Goal: Information Seeking & Learning: Learn about a topic

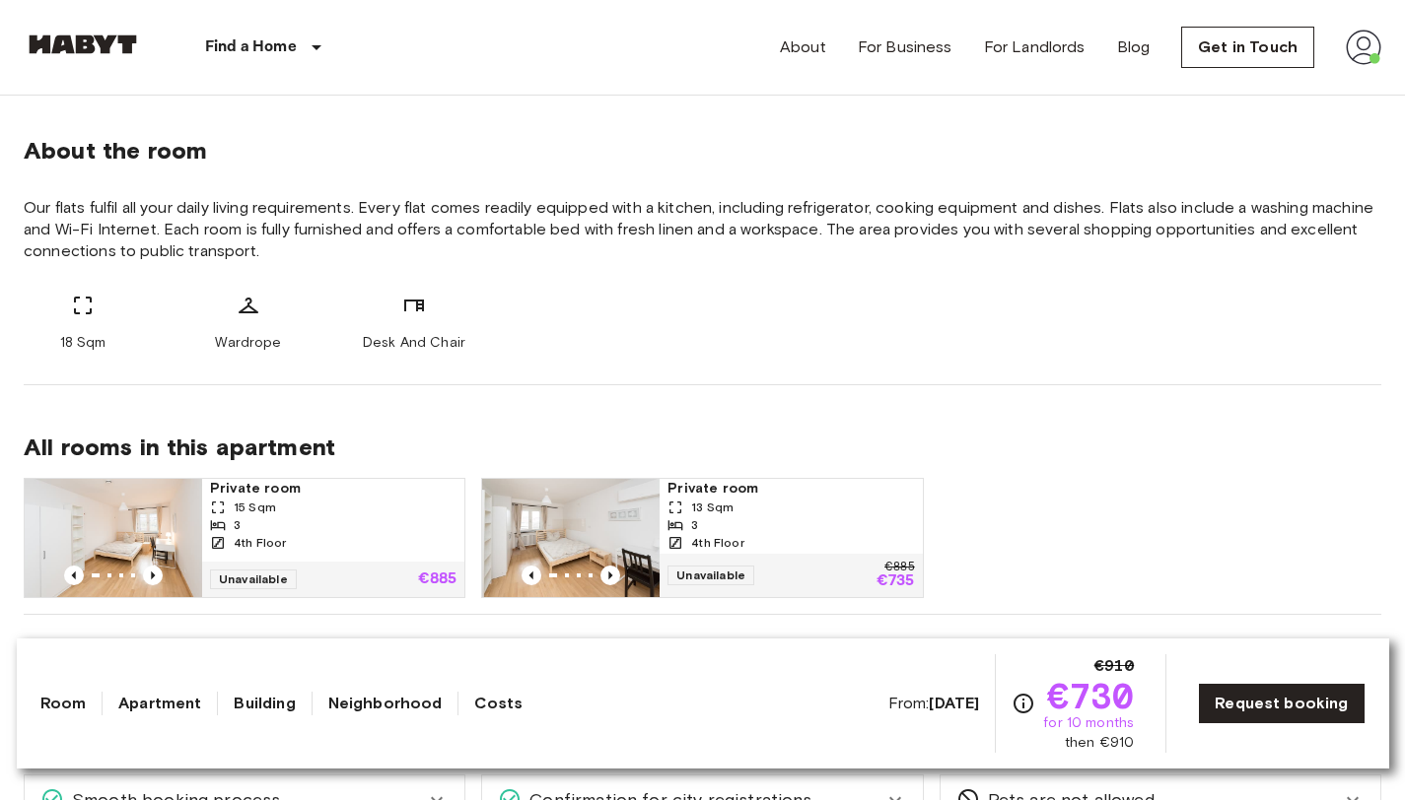
scroll to position [757, 0]
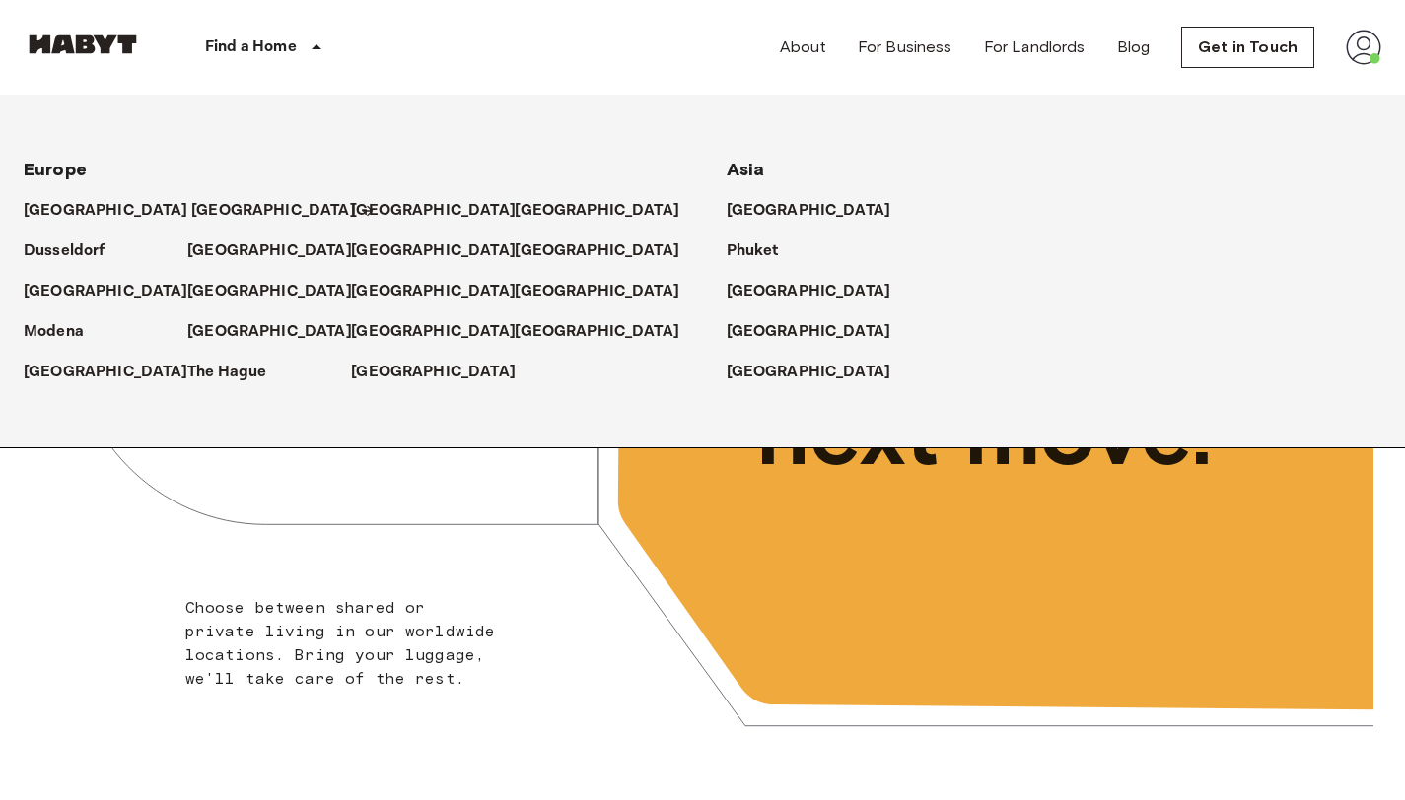
click at [202, 212] on p "[GEOGRAPHIC_DATA]" at bounding box center [273, 211] width 165 height 24
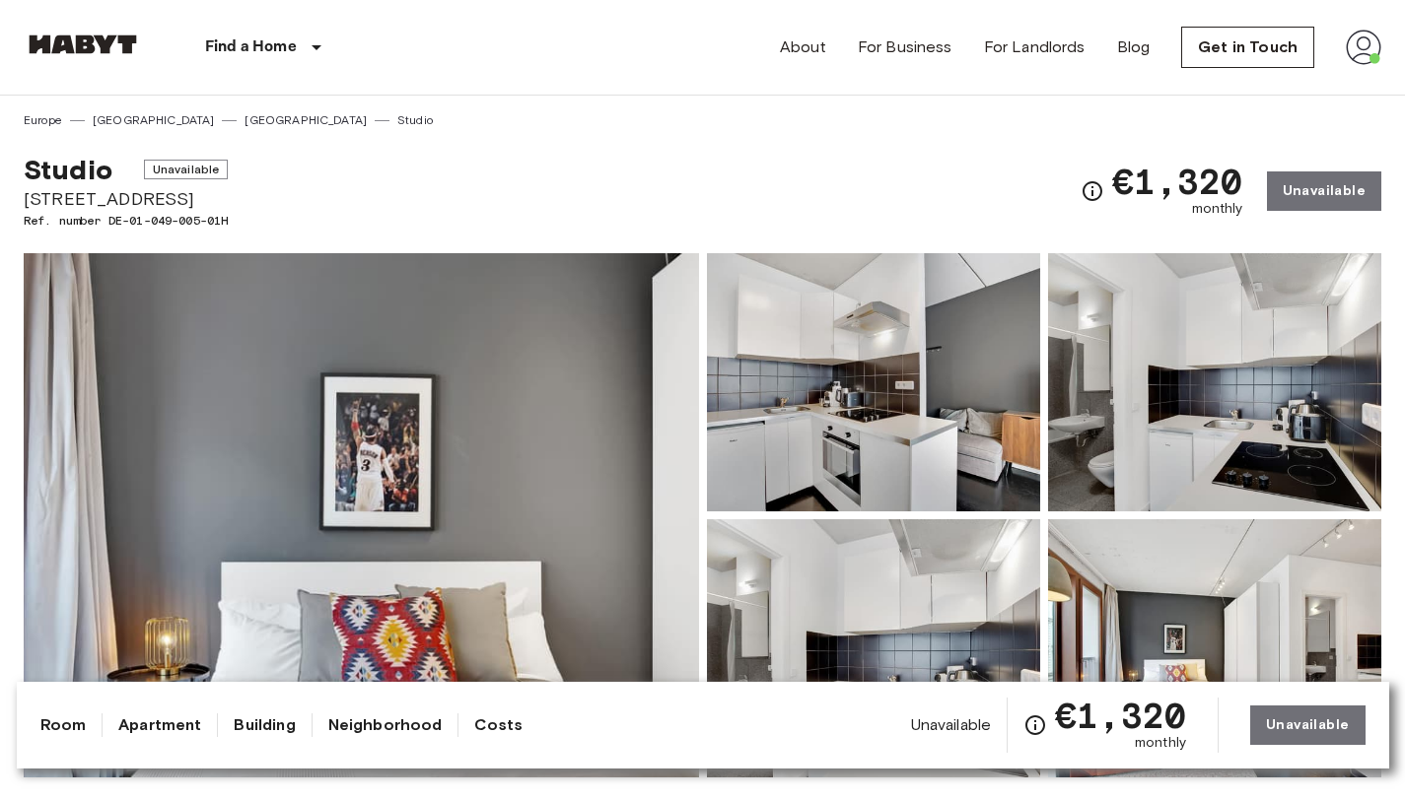
click at [762, 142] on div "Studio Unavailable [STREET_ADDRESS]. number DE-01-049-005-01H €1,320 monthly Un…" at bounding box center [702, 179] width 1357 height 101
click at [251, 222] on div "Show all photos" at bounding box center [698, 500] width 1365 height 556
drag, startPoint x: 234, startPoint y: 223, endPoint x: 112, endPoint y: 225, distance: 121.2
click at [112, 225] on span "Ref. number DE-01-049-005-01H" at bounding box center [126, 221] width 204 height 18
copy span "DE-01-049-005-01H"
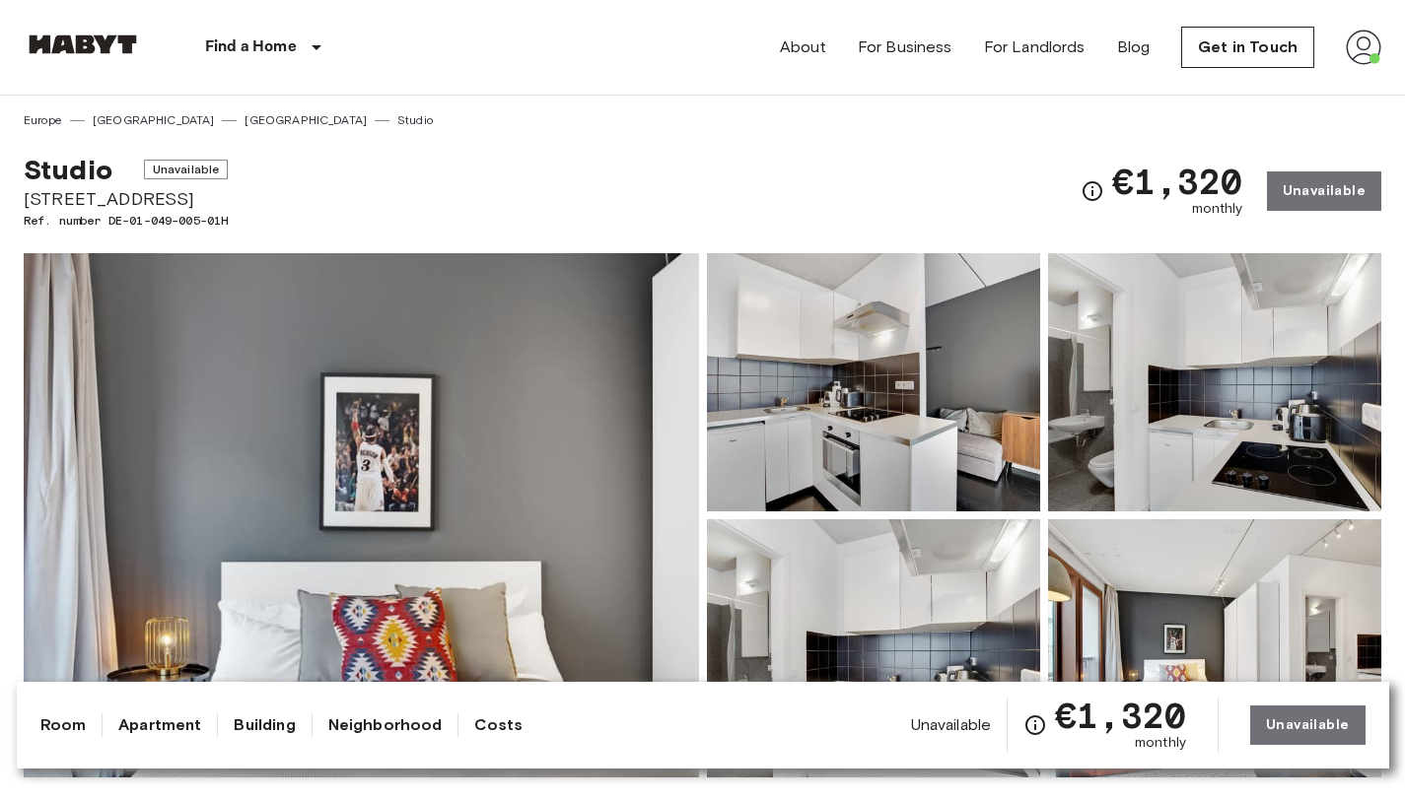
click at [413, 141] on div "Studio Unavailable [STREET_ADDRESS]. number DE-01-049-005-01H €1,320 monthly Un…" at bounding box center [702, 179] width 1357 height 101
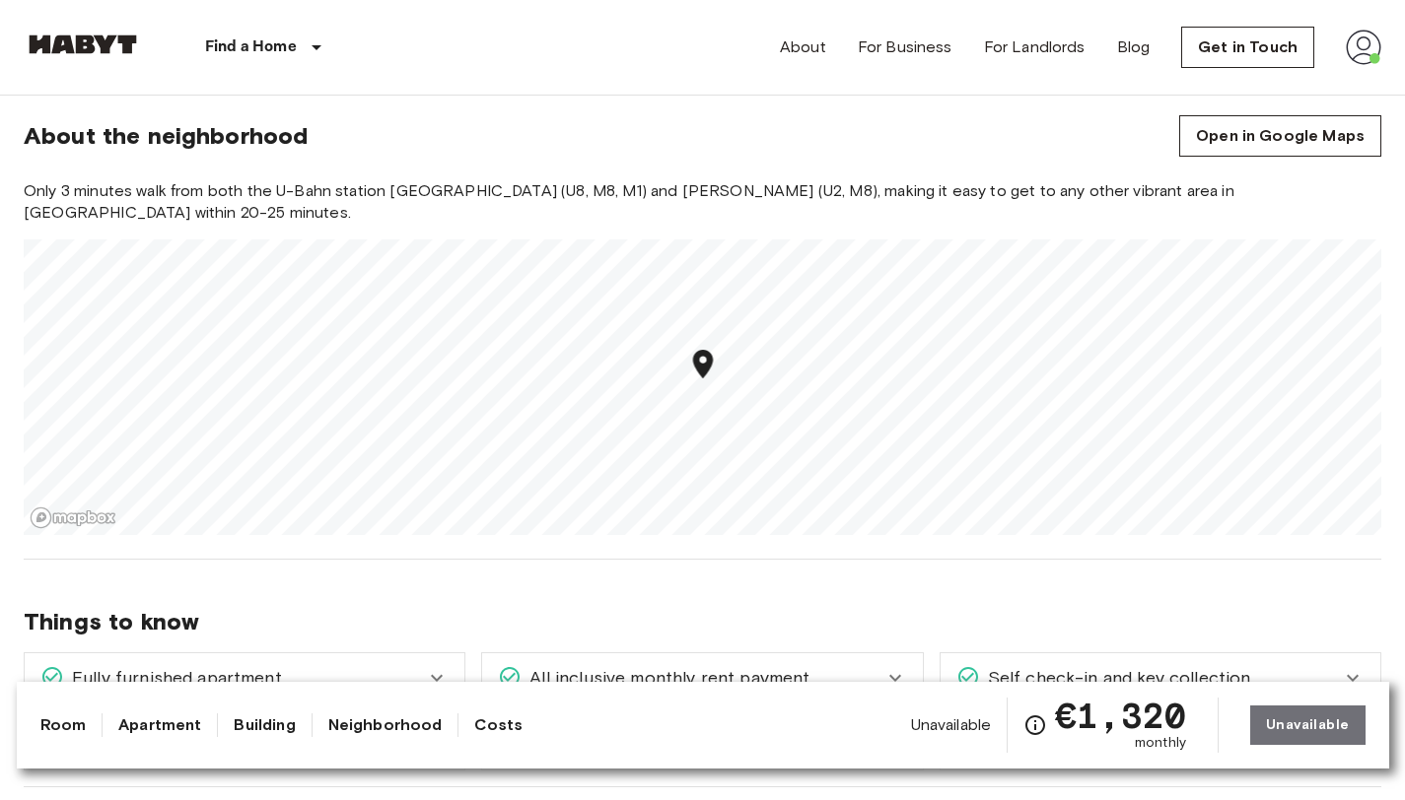
scroll to position [1566, 0]
drag, startPoint x: 560, startPoint y: 458, endPoint x: 658, endPoint y: 354, distance: 143.6
click at [658, 354] on icon "Map marker" at bounding box center [657, 354] width 20 height 29
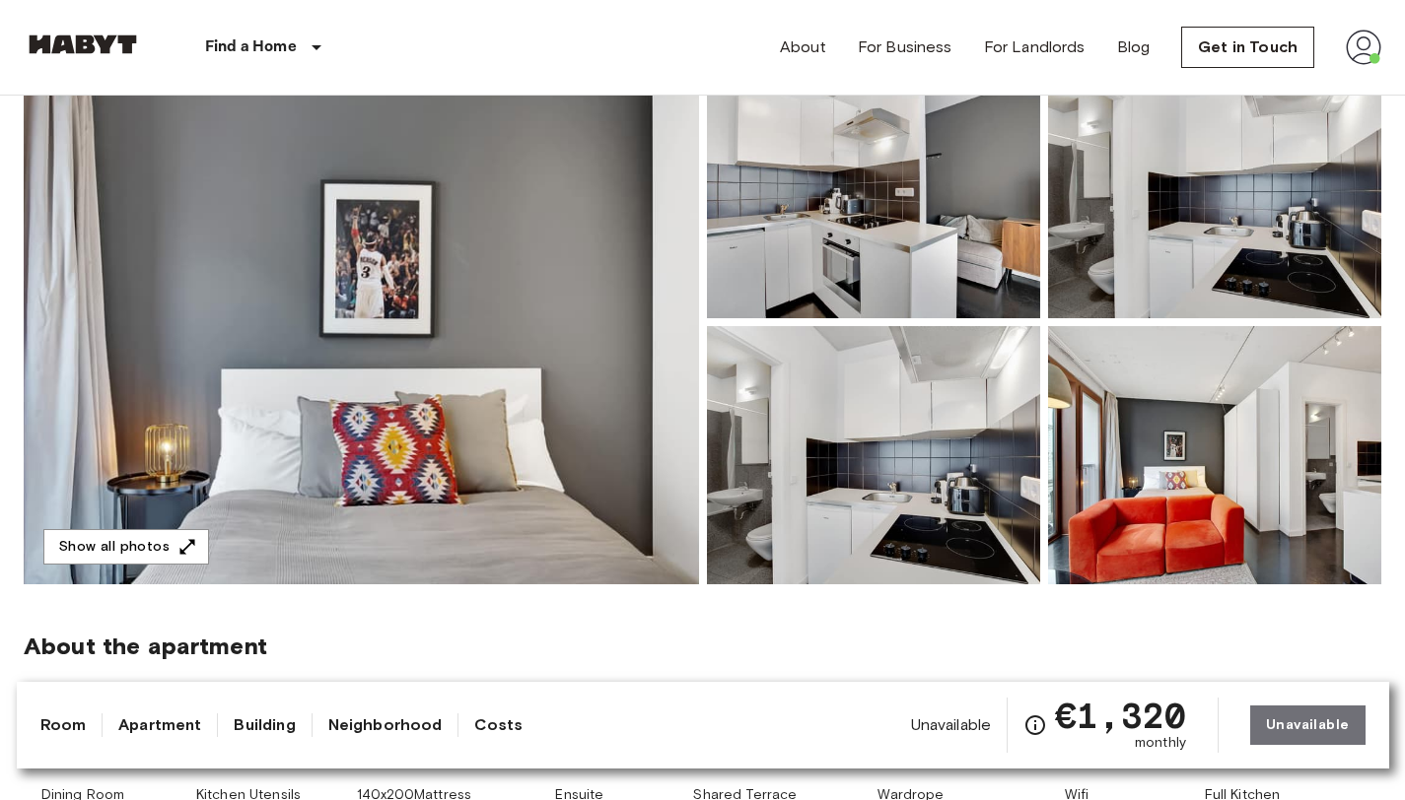
scroll to position [0, 0]
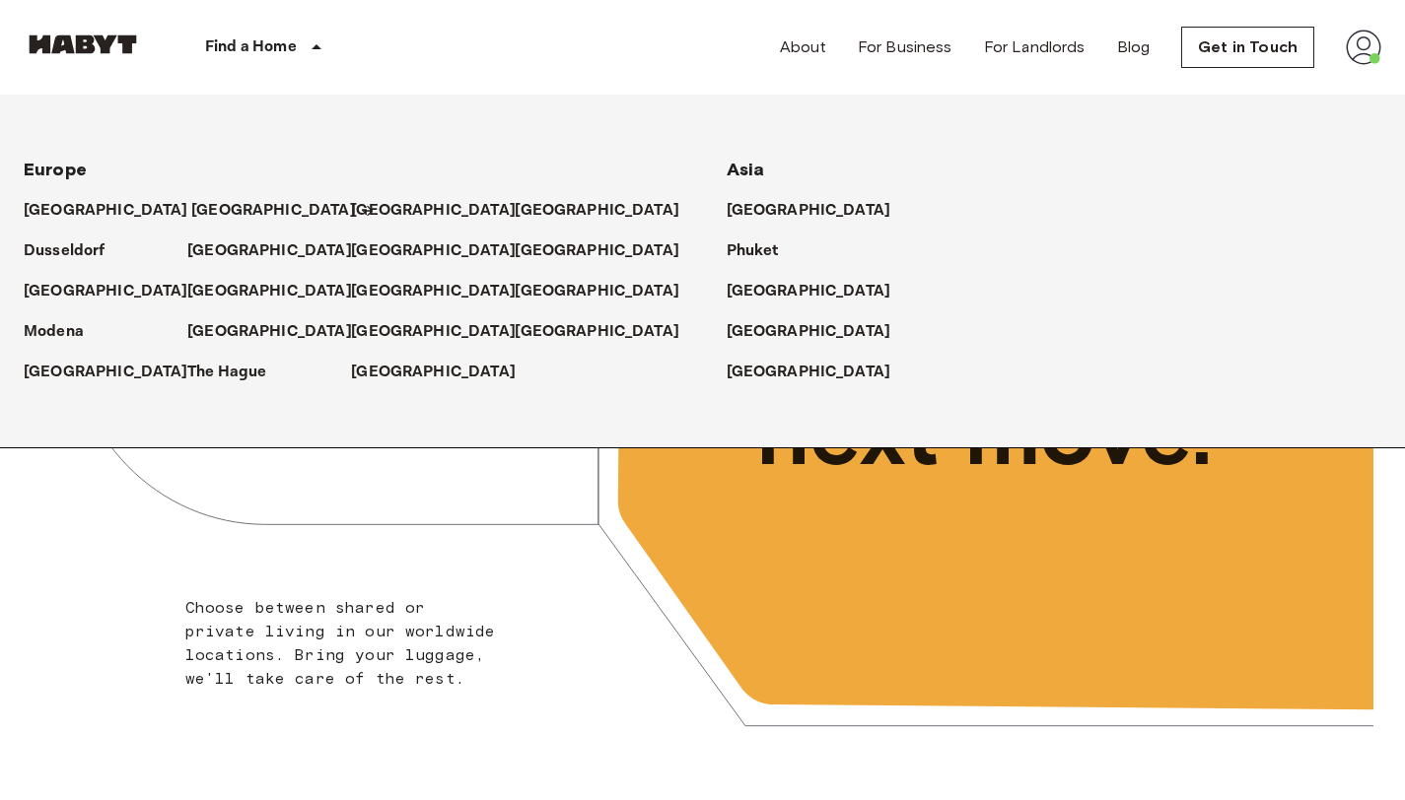
click at [191, 212] on p "[GEOGRAPHIC_DATA]" at bounding box center [273, 211] width 165 height 24
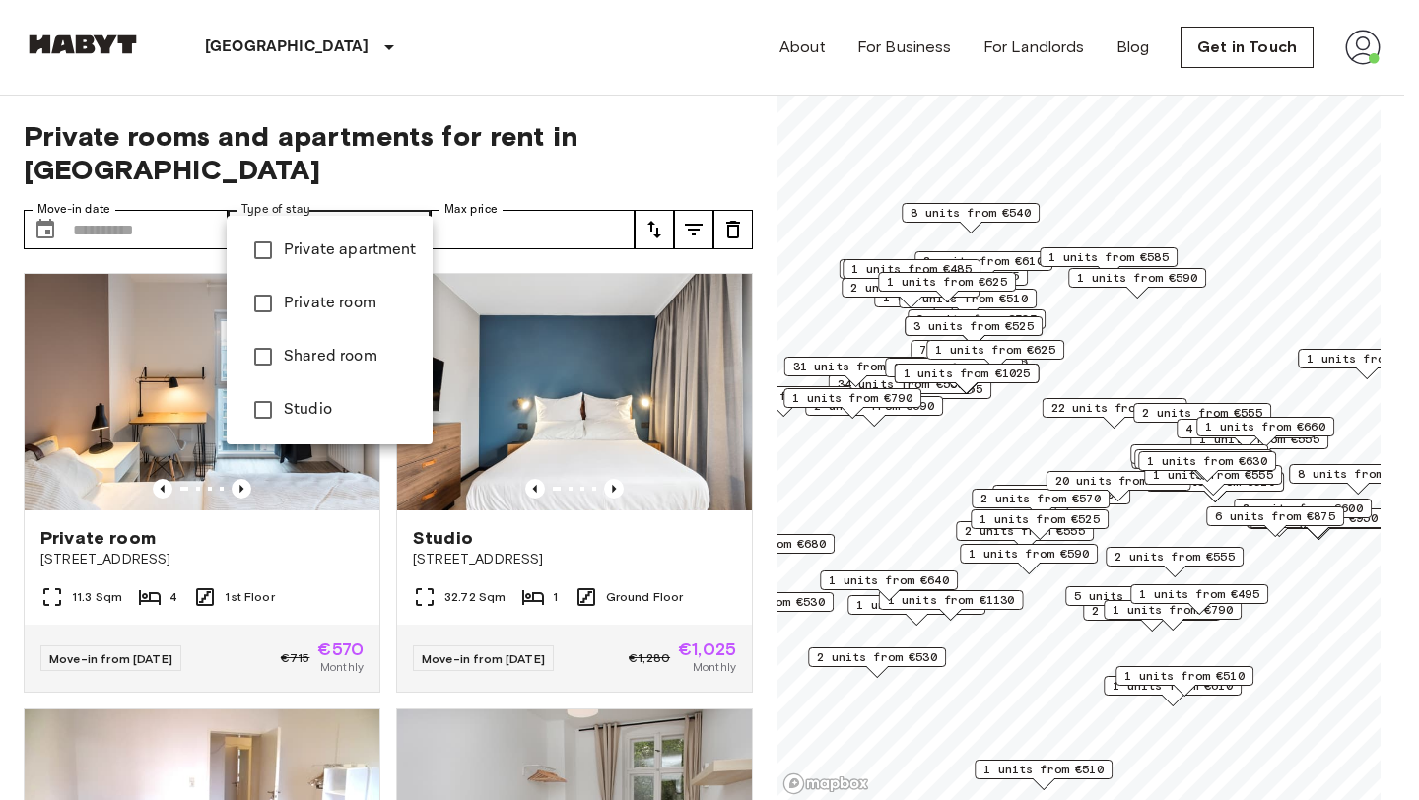
click at [359, 243] on span "Private apartment" at bounding box center [350, 251] width 133 height 24
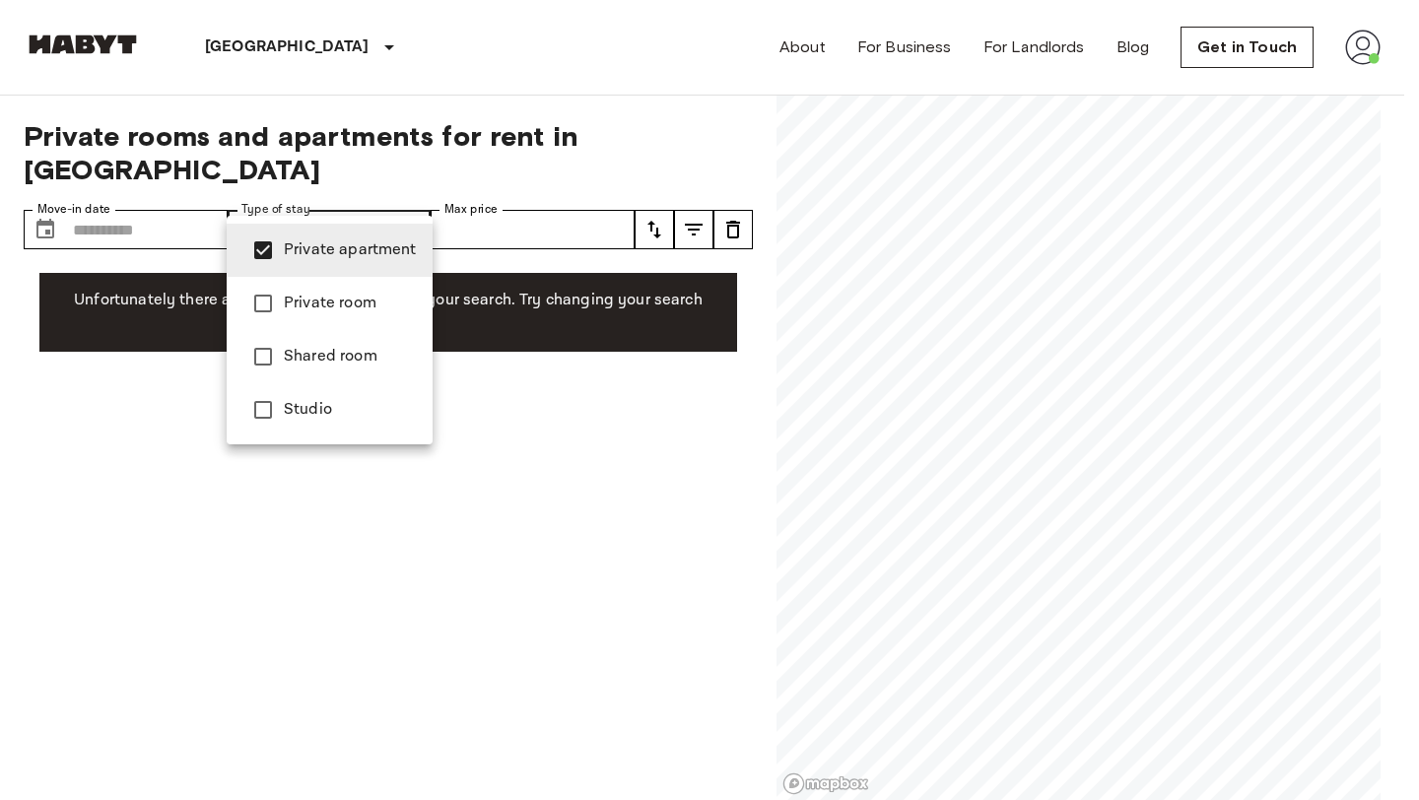
click at [337, 399] on span "Studio" at bounding box center [350, 410] width 133 height 24
type input "**********"
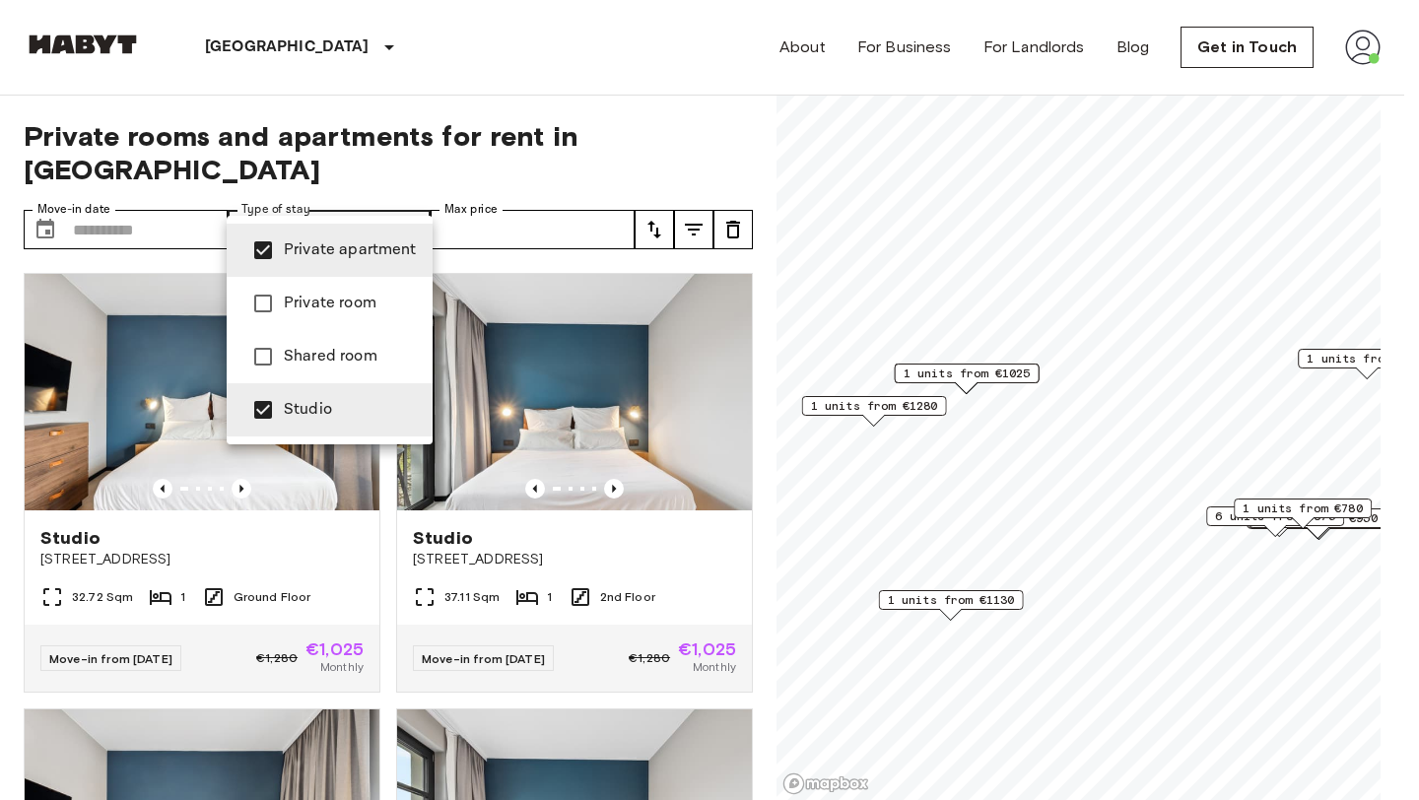
click at [606, 73] on div at bounding box center [709, 400] width 1419 height 800
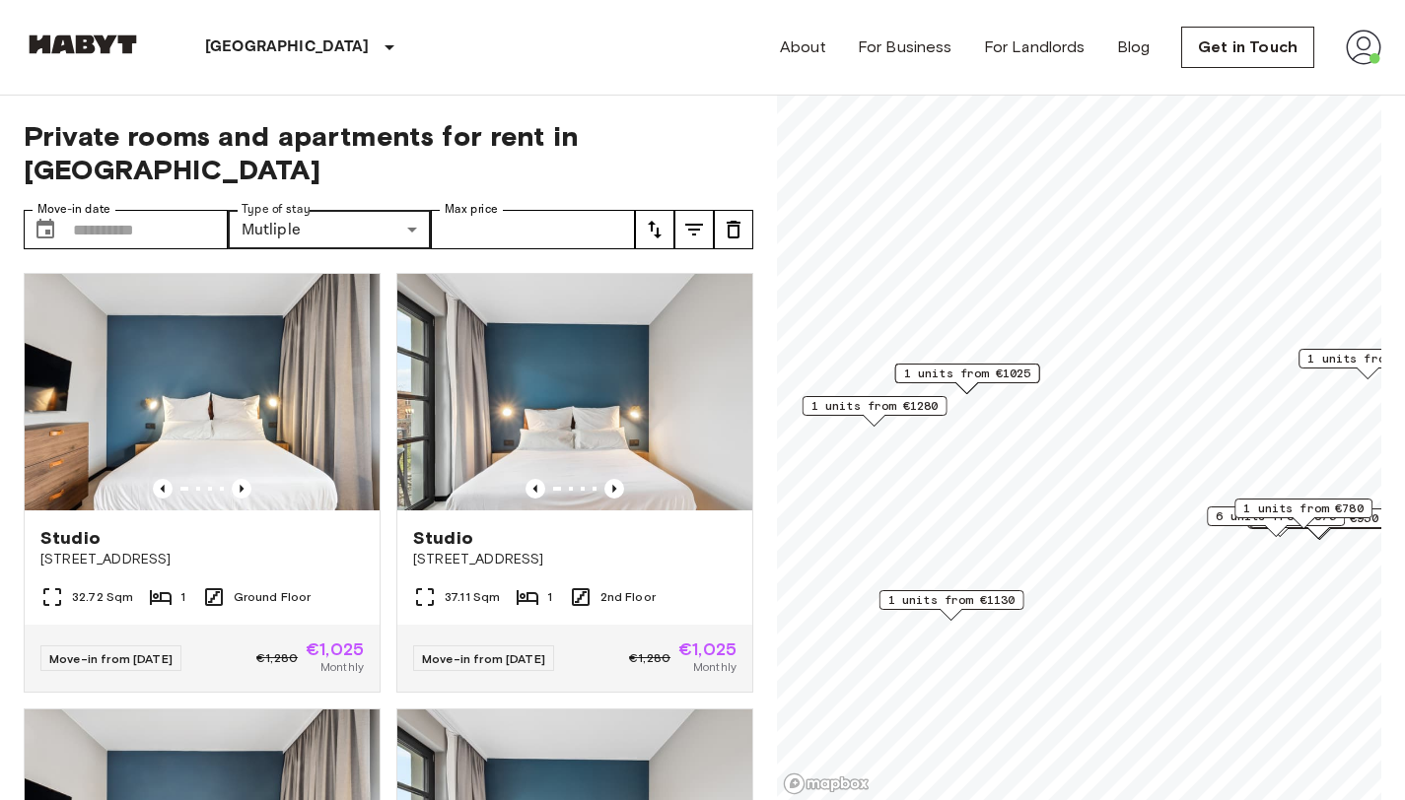
click at [671, 141] on span "Private rooms and apartments for rent in Berlin" at bounding box center [388, 152] width 729 height 67
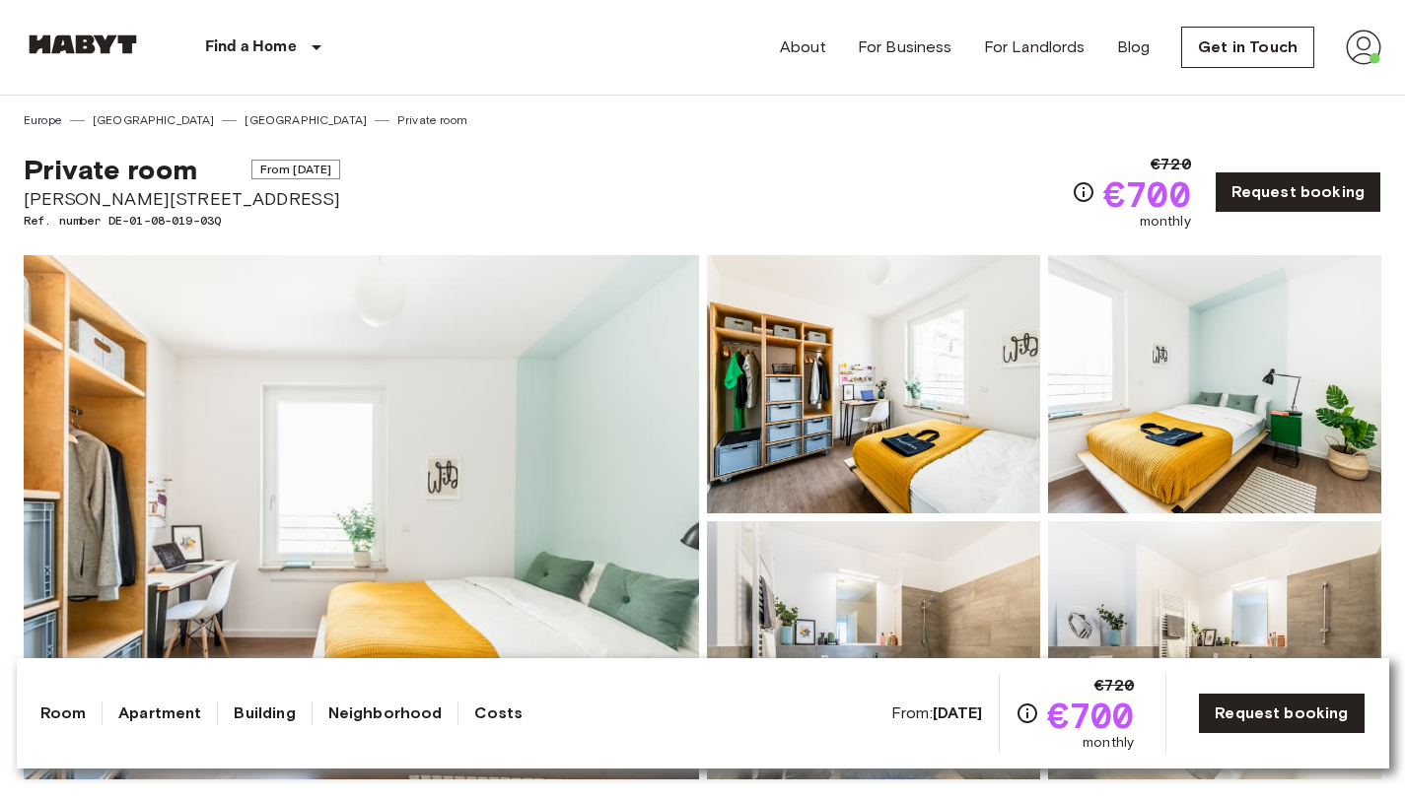
click at [422, 21] on div "Find a Home [GEOGRAPHIC_DATA] [GEOGRAPHIC_DATA] [GEOGRAPHIC_DATA] [GEOGRAPHIC_D…" at bounding box center [702, 47] width 1357 height 95
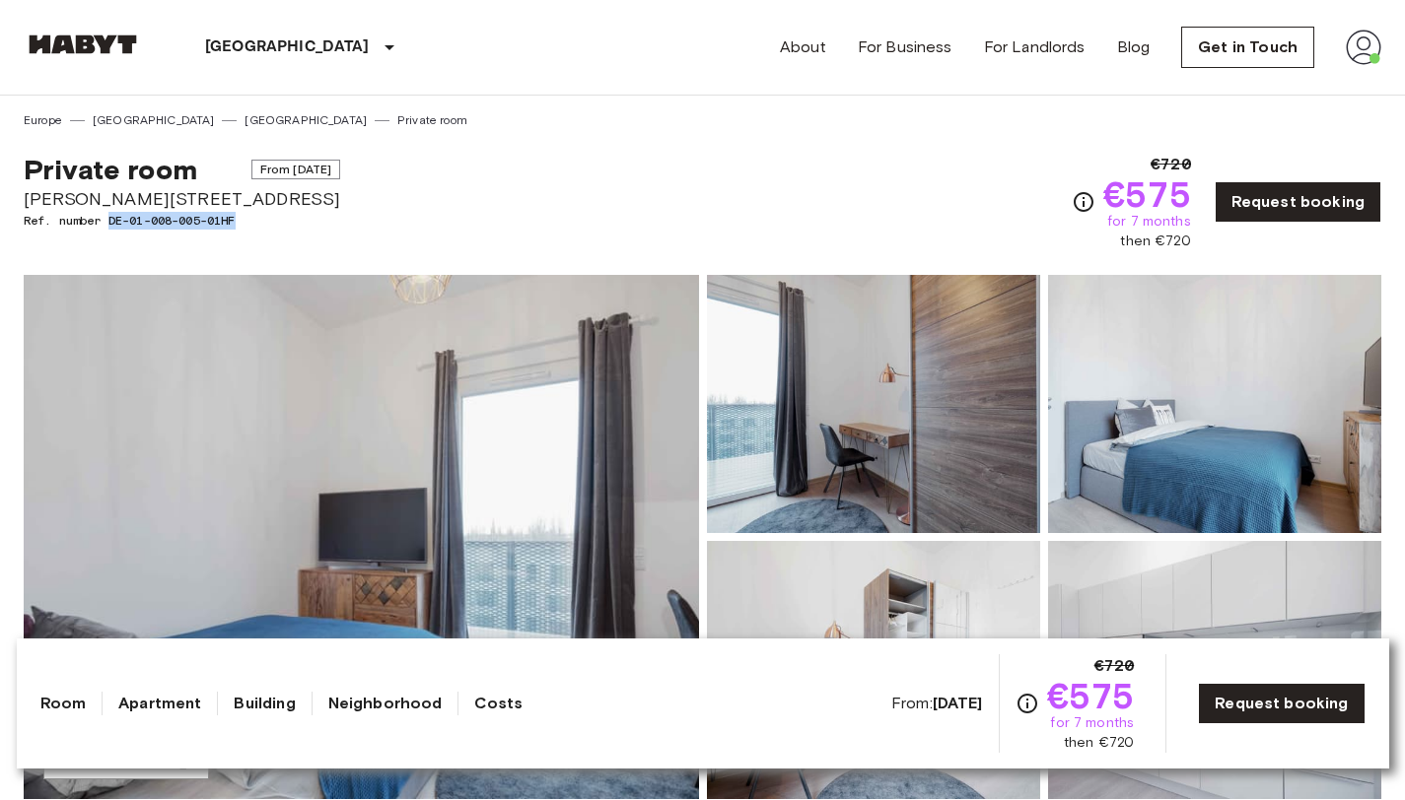
drag, startPoint x: 112, startPoint y: 222, endPoint x: 240, endPoint y: 224, distance: 128.1
click at [240, 224] on span "Ref. number DE-01-008-005-01HF" at bounding box center [182, 221] width 316 height 18
copy span "DE-01-008-005-01HF"
